Goal: Task Accomplishment & Management: Complete application form

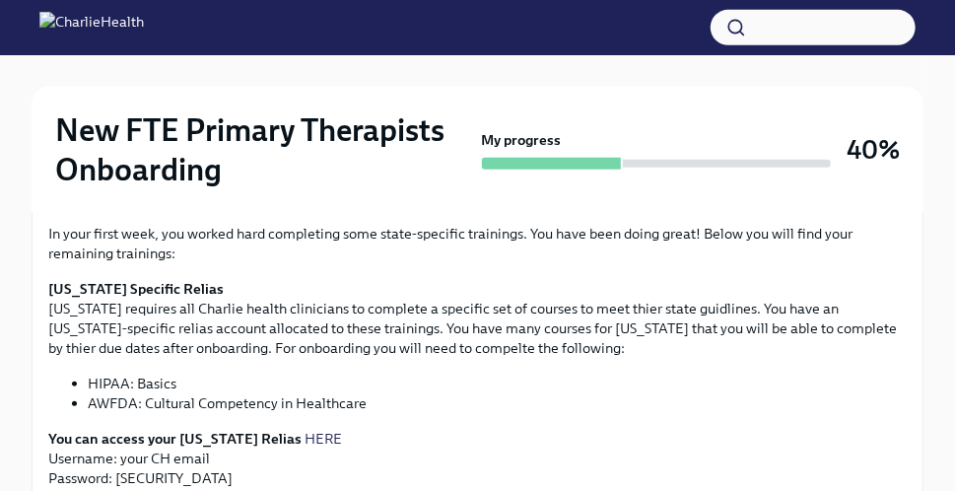
scroll to position [464, 0]
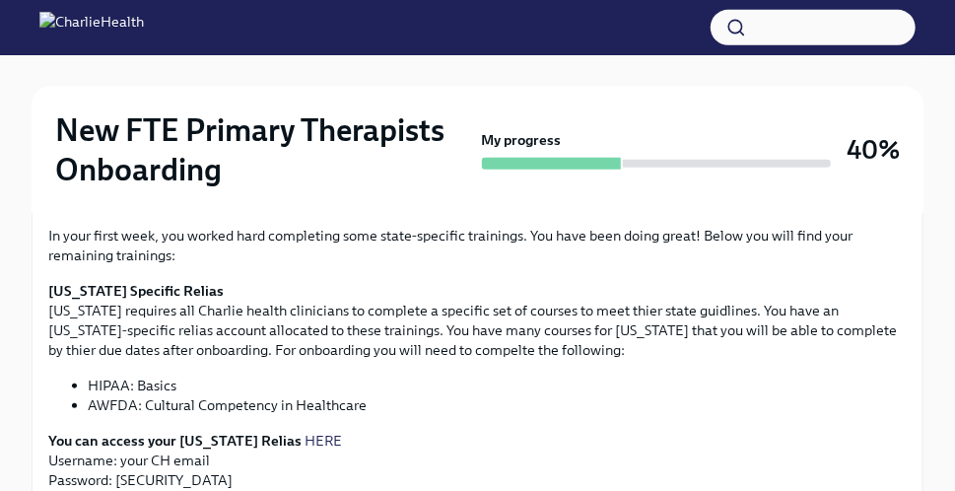
click at [305, 438] on link "HERE" at bounding box center [323, 441] width 37 height 18
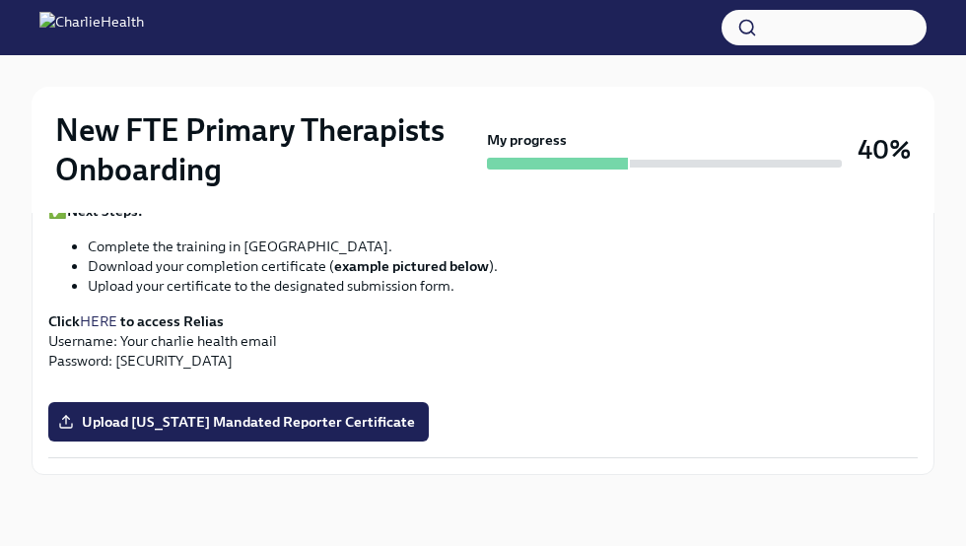
scroll to position [1750, 0]
click at [346, 424] on span "Upload [US_STATE] Mandated Reporter Certificate" at bounding box center [238, 422] width 353 height 20
click at [0, 0] on input "Upload [US_STATE] Mandated Reporter Certificate" at bounding box center [0, 0] width 0 height 0
click at [263, 424] on span "Upload [US_STATE] Mandated Reporter Certificate" at bounding box center [238, 422] width 353 height 20
click at [0, 0] on input "Upload [US_STATE] Mandated Reporter Certificate" at bounding box center [0, 0] width 0 height 0
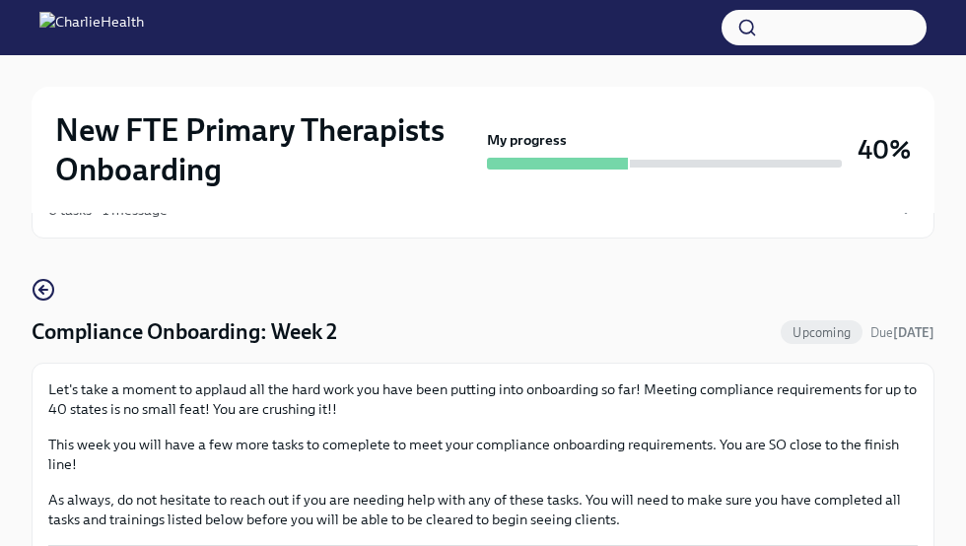
scroll to position [37, 0]
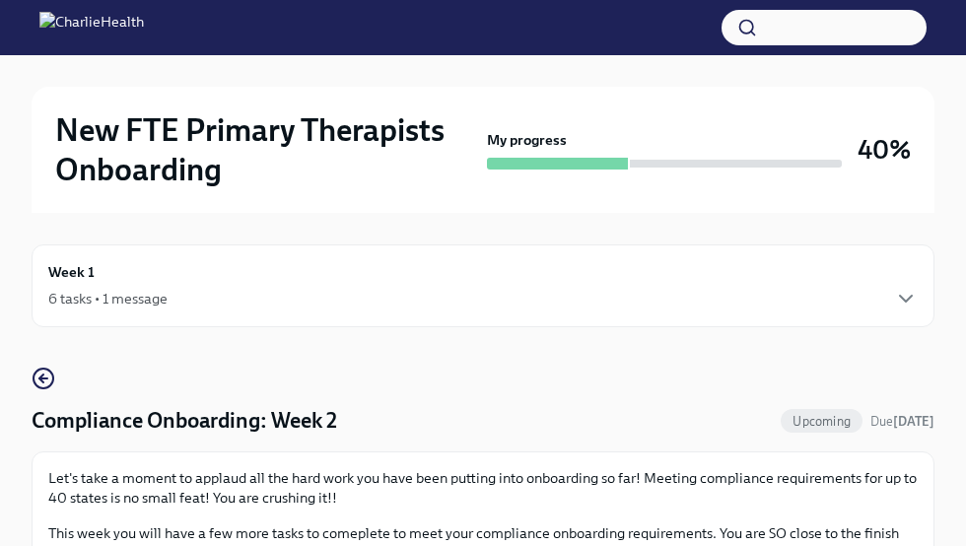
scroll to position [4, 0]
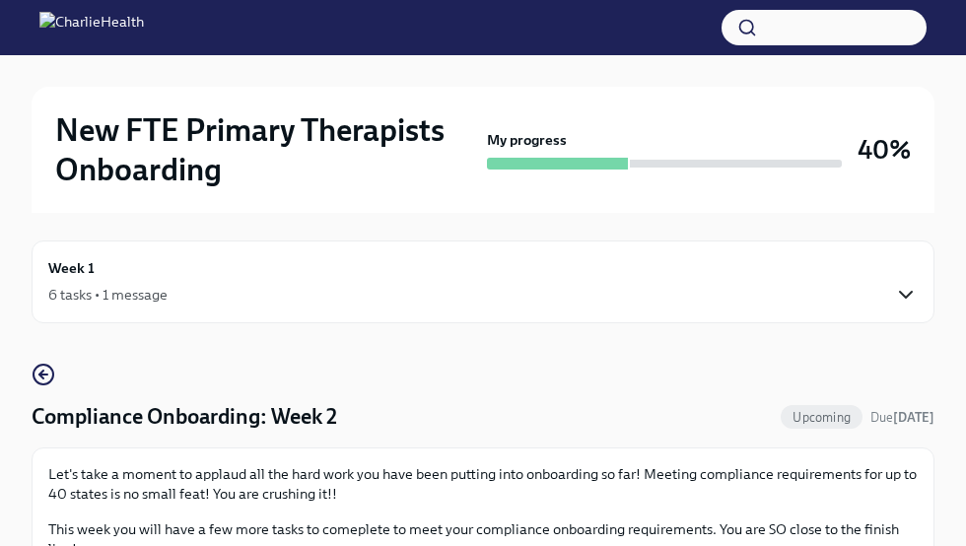
click at [909, 285] on icon "button" at bounding box center [906, 295] width 24 height 24
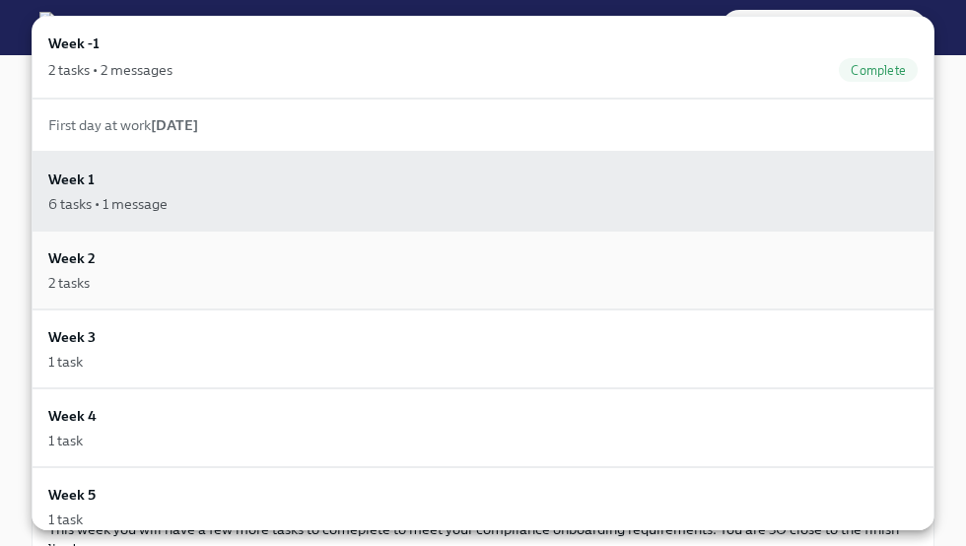
click at [483, 284] on div "2 tasks" at bounding box center [483, 283] width 870 height 20
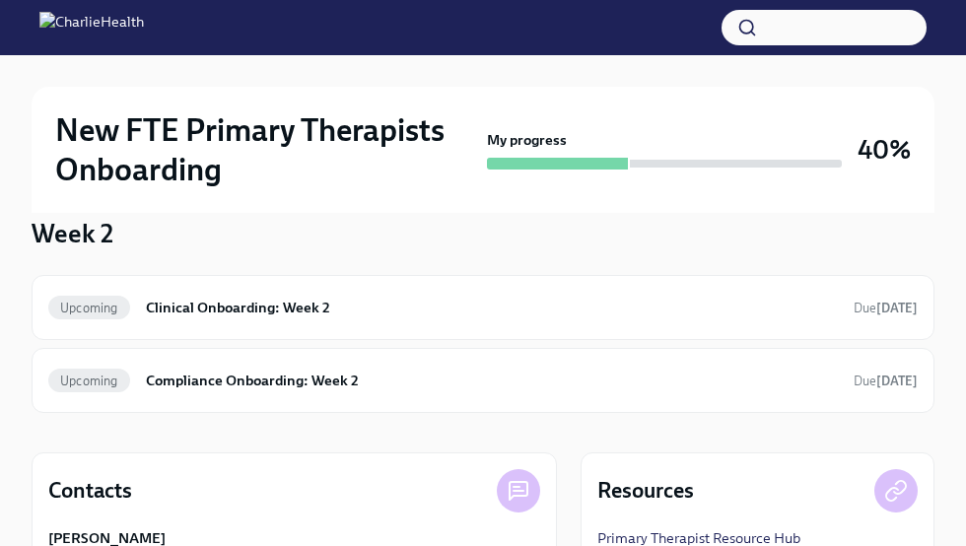
scroll to position [150, 0]
click at [468, 306] on h6 "Clinical Onboarding: Week 2" at bounding box center [492, 309] width 692 height 22
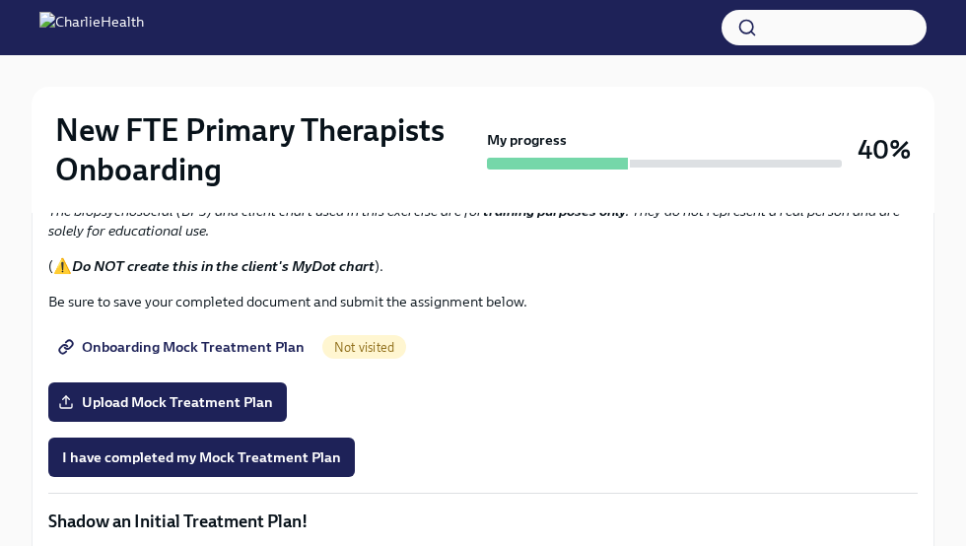
scroll to position [1387, 0]
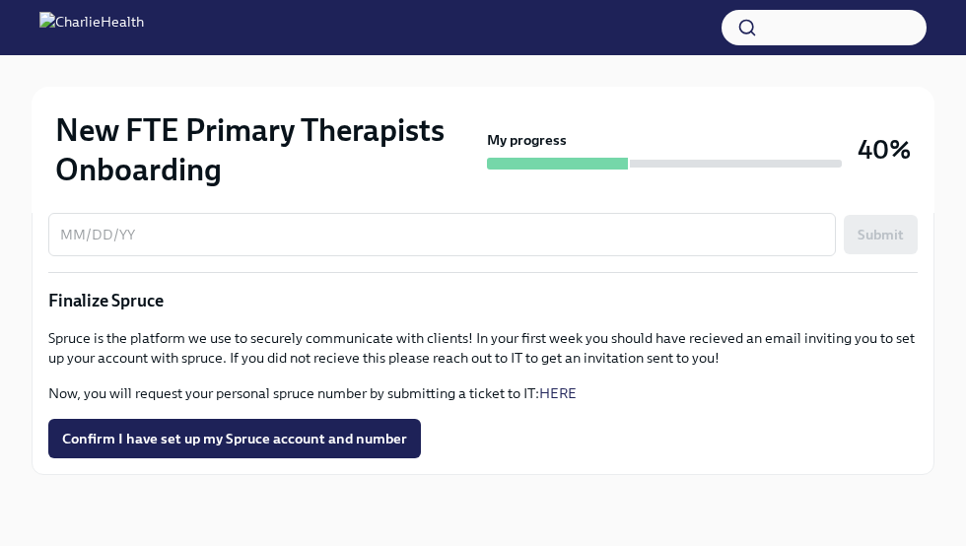
scroll to position [2368, 0]
